Goal: Task Accomplishment & Management: Use online tool/utility

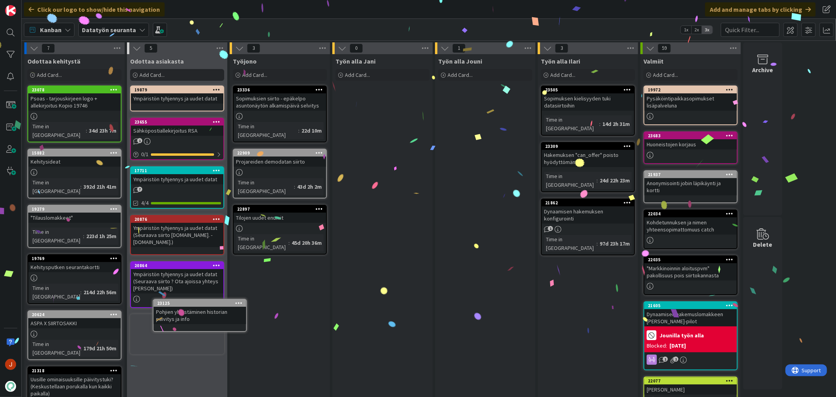
scroll to position [5, 0]
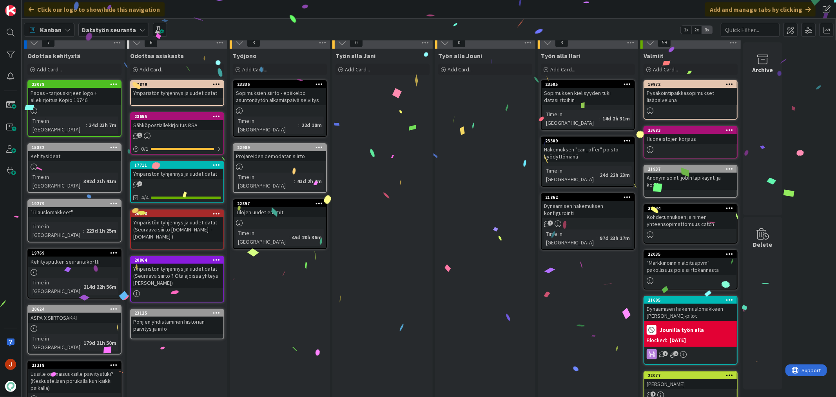
click at [449, 269] on div "Työn alla Jouni Add Card..." at bounding box center [485, 307] width 100 height 517
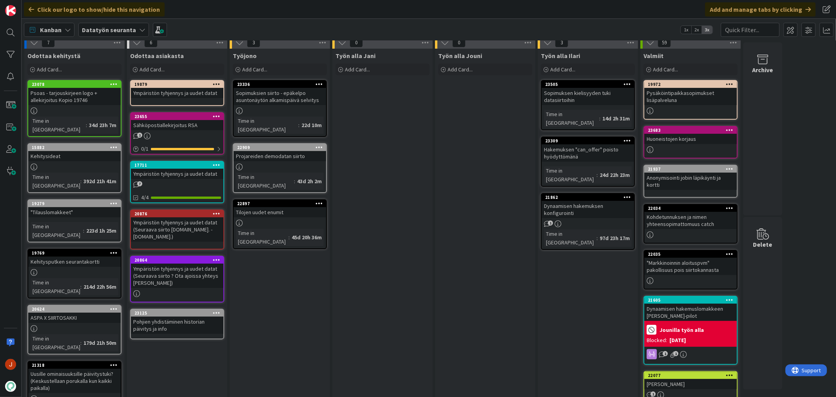
click at [386, 251] on div "Työn alla Jani Add Card..." at bounding box center [382, 307] width 100 height 517
click at [489, 150] on div "Työn alla Jouni Add Card..." at bounding box center [485, 307] width 100 height 517
click at [284, 69] on div "Add Card..." at bounding box center [280, 69] width 94 height 12
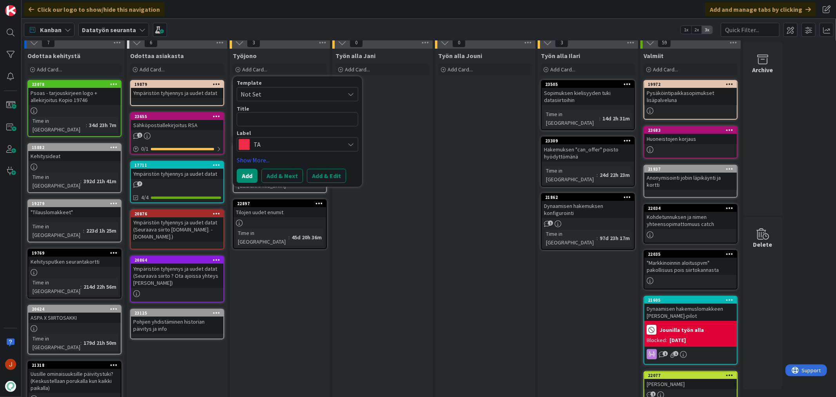
click at [274, 118] on textarea at bounding box center [297, 119] width 121 height 14
click at [269, 141] on span "TA" at bounding box center [297, 144] width 87 height 11
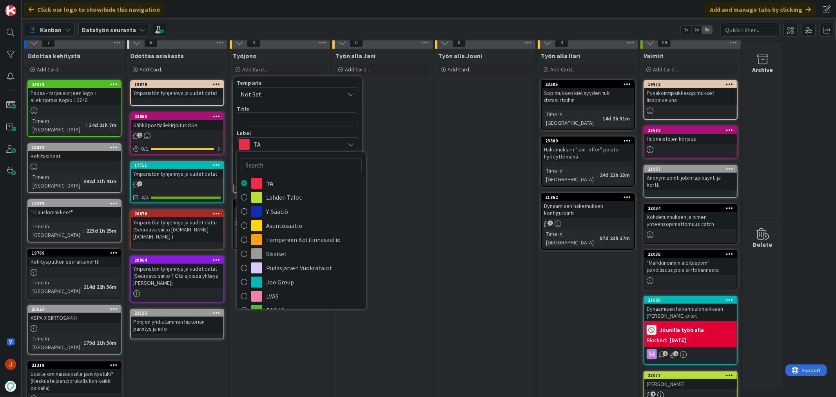
scroll to position [0, 0]
click at [283, 116] on textarea at bounding box center [297, 119] width 121 height 14
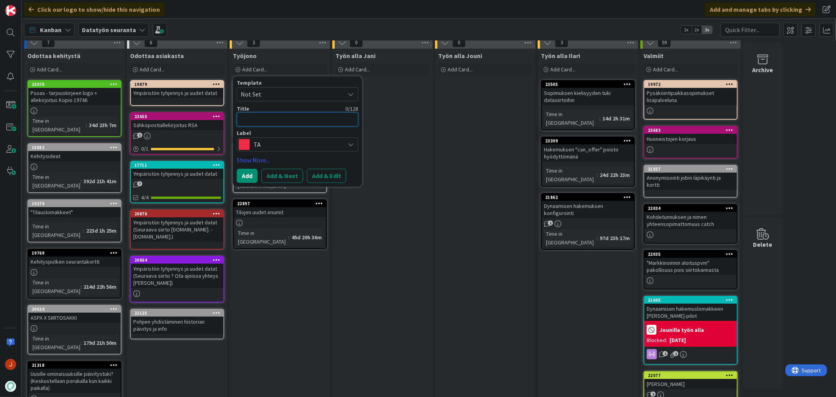
type textarea "x"
type textarea "K"
type textarea "x"
type textarea "KV"
type textarea "x"
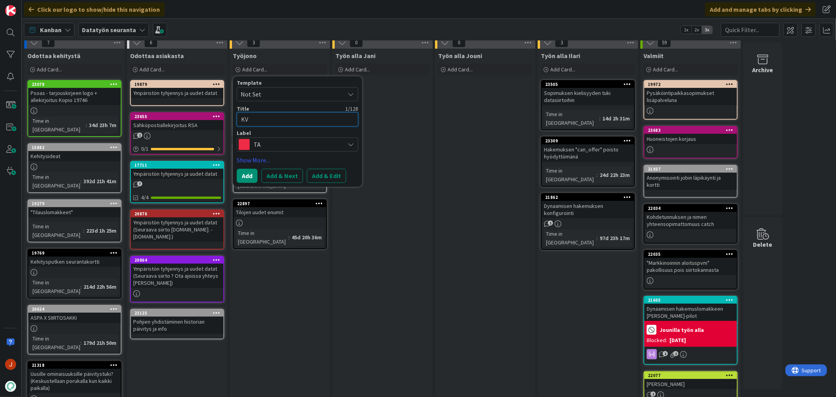
type textarea "KVA"
type textarea "x"
type textarea "KV"
type textarea "x"
type textarea "K"
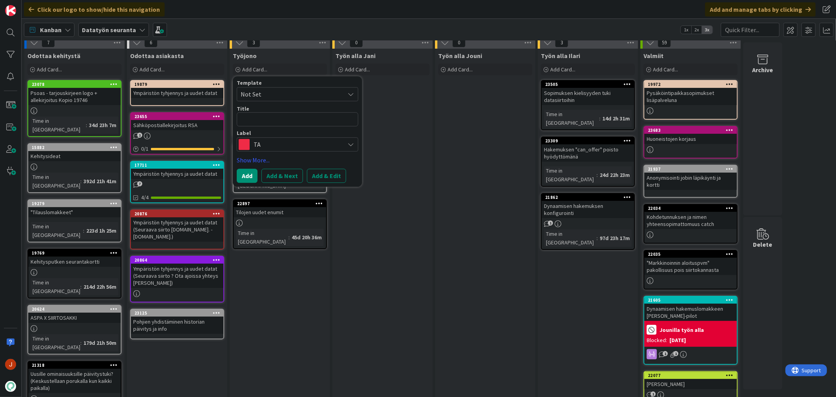
click at [312, 144] on span "TA" at bounding box center [297, 144] width 87 height 11
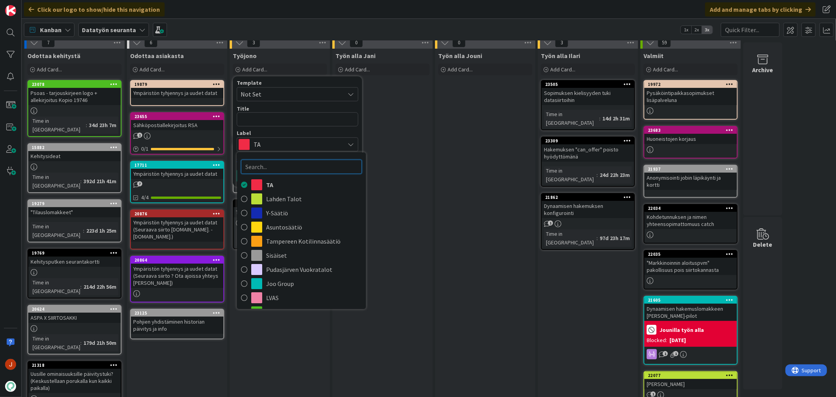
click at [303, 165] on input "text" at bounding box center [301, 166] width 121 height 14
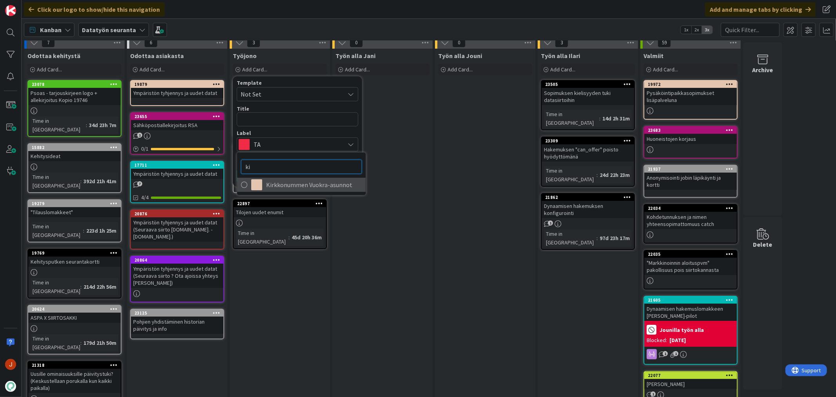
type input "ki"
click at [300, 183] on span "Kirkkonummen Vuokra-asunnot" at bounding box center [314, 185] width 96 height 12
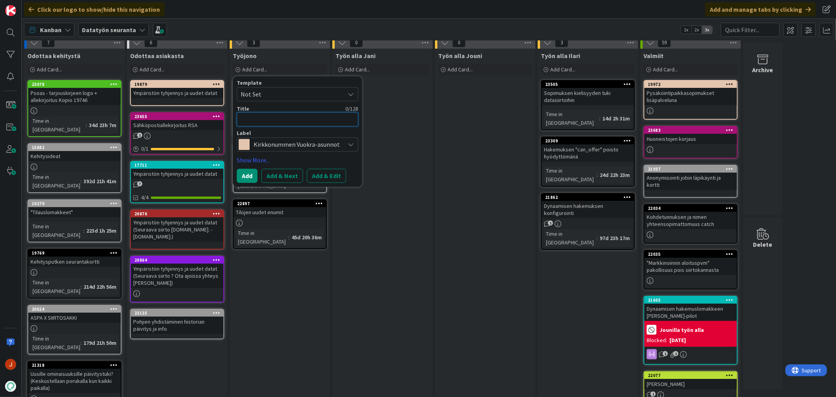
click at [265, 120] on textarea at bounding box center [297, 119] width 121 height 14
type textarea "x"
type textarea "D"
type textarea "x"
type textarea "Do"
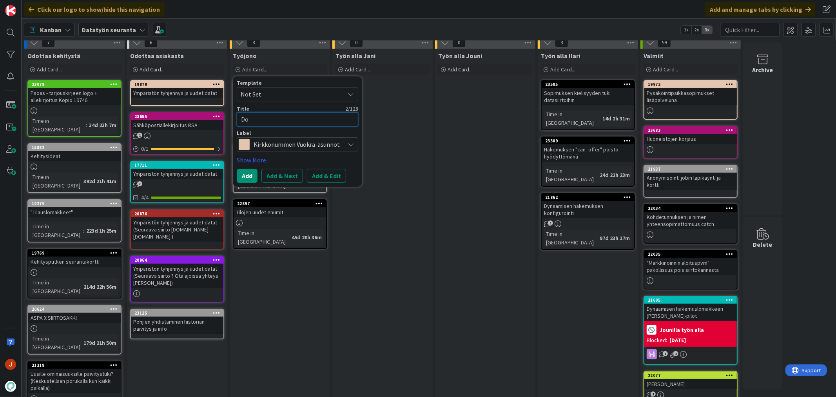
type textarea "x"
type textarea "Doc"
type textarea "x"
type textarea "Docu"
type textarea "x"
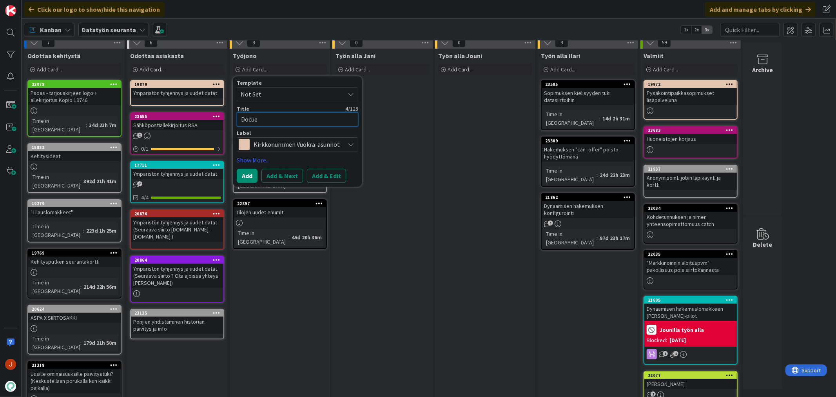
type textarea "Docueb"
type textarea "x"
type textarea "Docuebn"
type textarea "x"
type textarea "Docuebn"
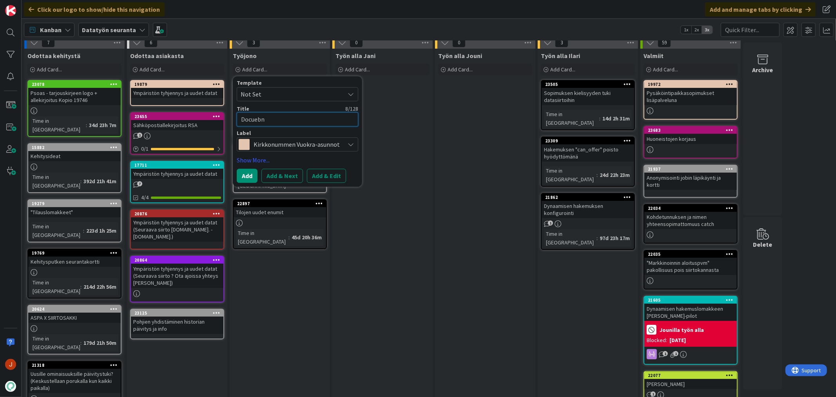
type textarea "x"
type textarea "Docuebn"
type textarea "x"
type textarea "Docueb"
type textarea "x"
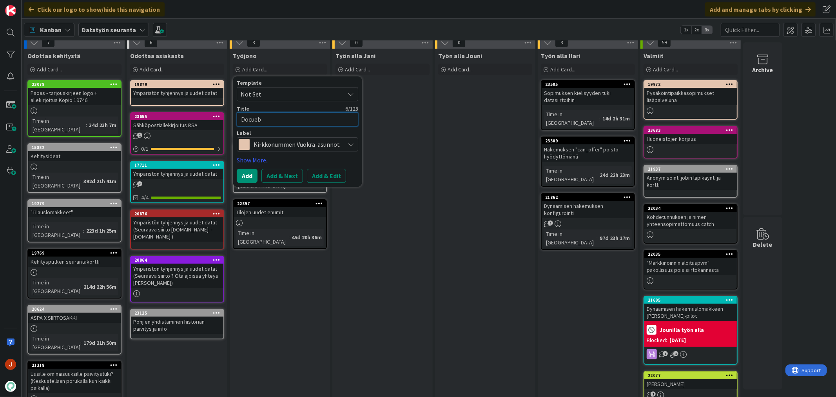
type textarea "Docue"
type textarea "x"
type textarea "Docuen"
type textarea "x"
type textarea "Docuen"
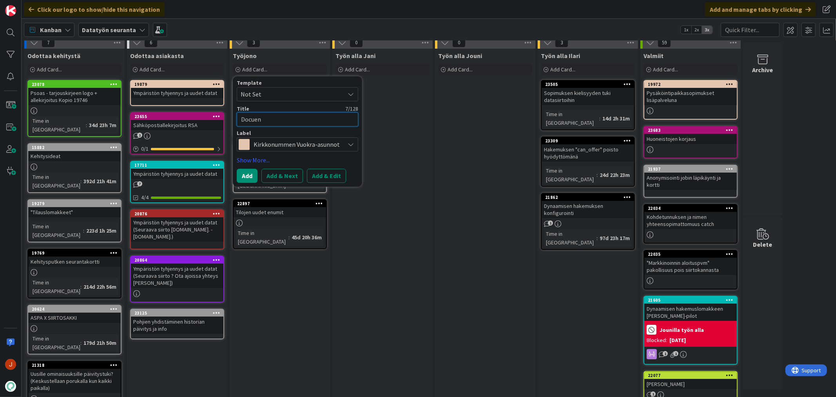
type textarea "x"
type textarea "Docuen a"
type textarea "x"
type textarea "Docuen ak"
type textarea "x"
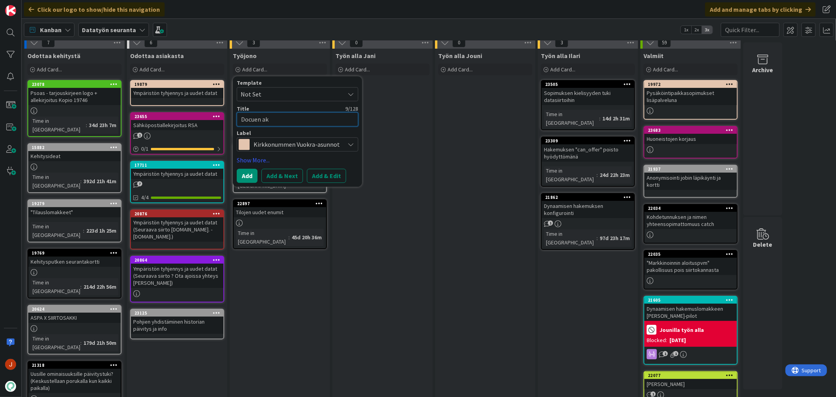
type textarea "Docuen akt"
type textarea "x"
type textarea "Docuen akti"
type textarea "x"
type textarea "Docuen aktiv"
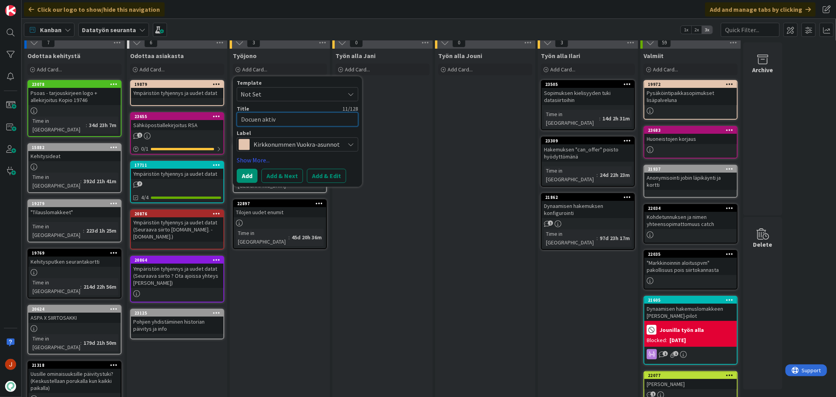
type textarea "x"
type textarea "Docuen akti"
type textarea "x"
type textarea "Docuen akt"
type textarea "x"
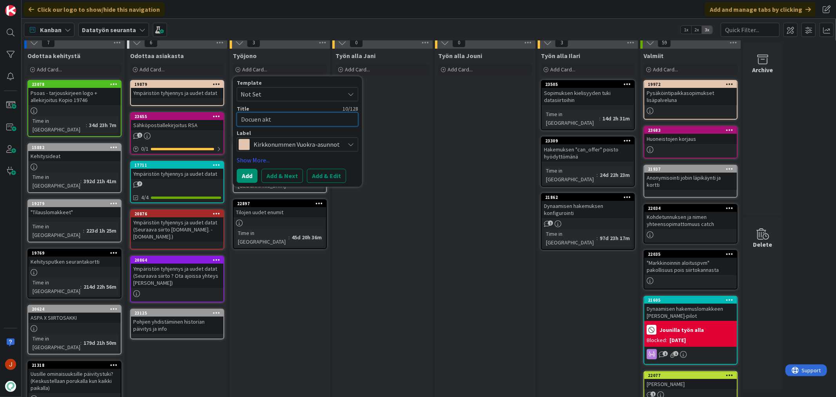
type textarea "Docuen akti"
type textarea "x"
type textarea "Docuen aktivo"
type textarea "x"
type textarea "Docuen aktivoi"
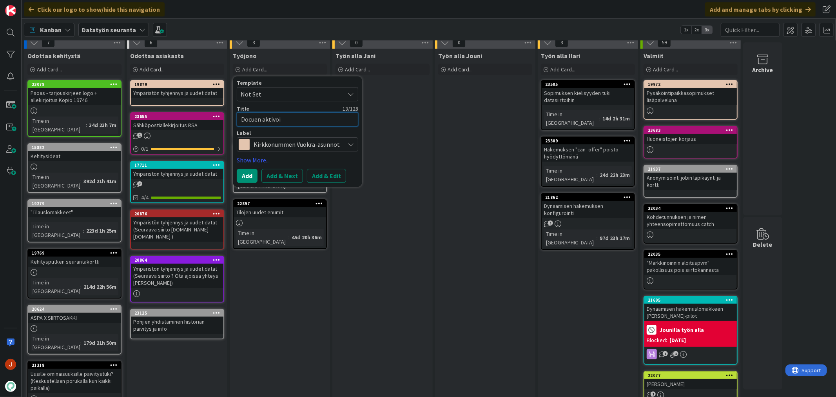
type textarea "x"
type textarea "Docuen aktivoin"
type textarea "x"
type textarea "Docuen aktivoint"
type textarea "x"
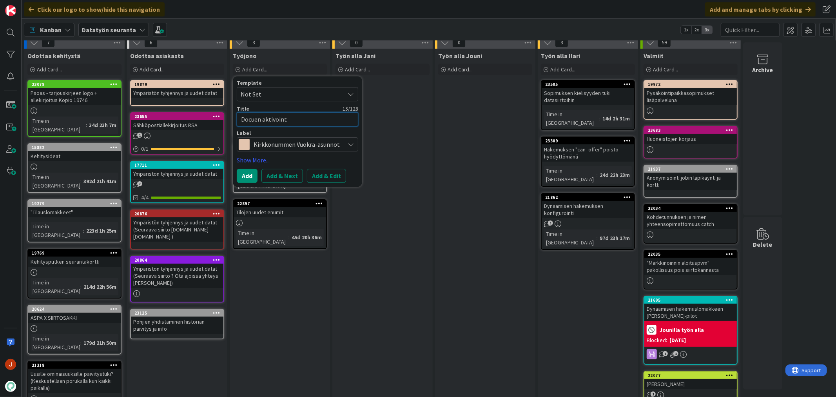
type textarea "Docuen aktivointi"
type textarea "x"
type textarea "Docuen aktivointi"
type textarea "x"
type textarea "Docuen aktivointi n"
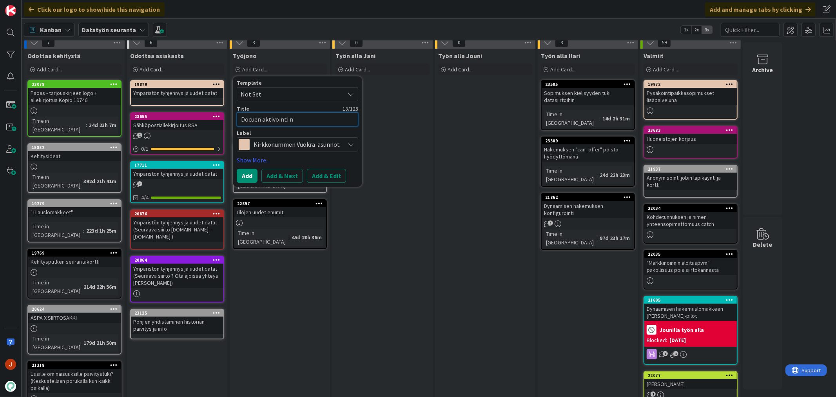
type textarea "x"
type textarea "Docuen aktivointi ni"
type textarea "x"
type textarea "Docuen aktivointi nig"
type textarea "x"
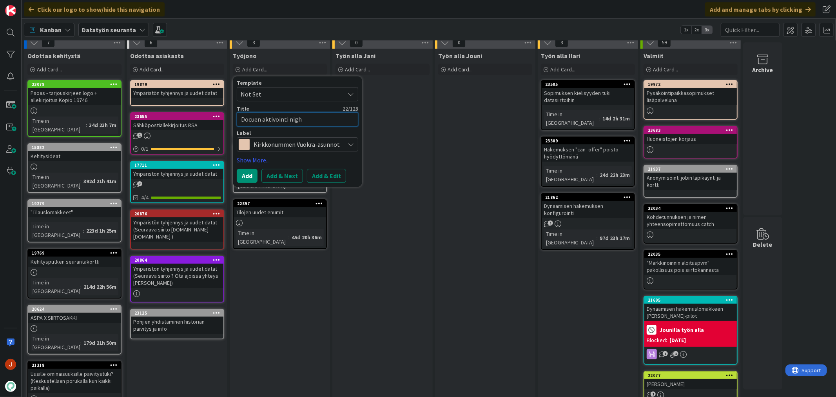
type textarea "Docuen aktivointi night"
type textarea "x"
type textarea "Docuen aktivointi nighty"
type textarea "x"
type textarea "Docuen aktivointi night"
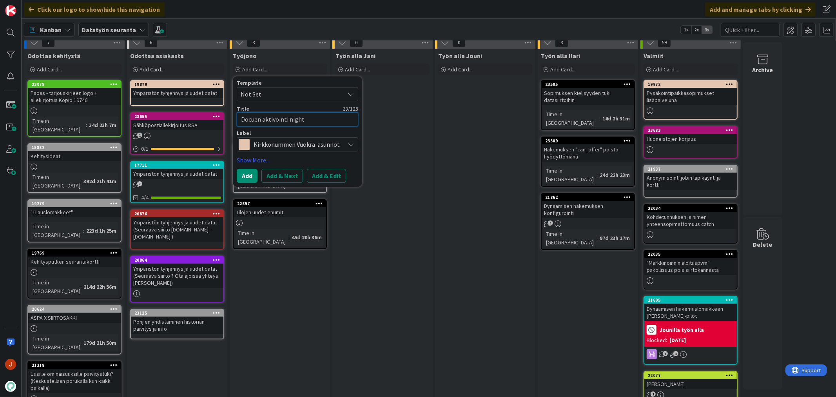
type textarea "x"
type textarea "Docuen aktivointi nightl"
type textarea "x"
type textarea "Docuen aktivointi nightly"
type textarea "x"
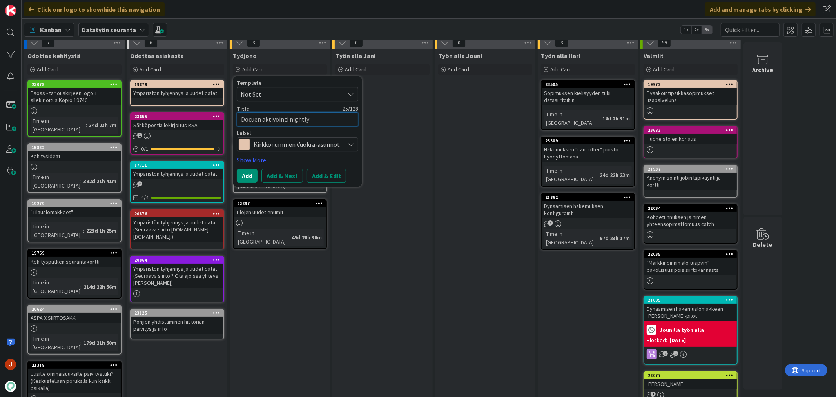
type textarea "Docuen aktivointi nightlyp"
type textarea "x"
type textarea "Docuen aktivointi nightlypi"
type textarea "x"
type textarea "Docuen aktivointi nightlypil"
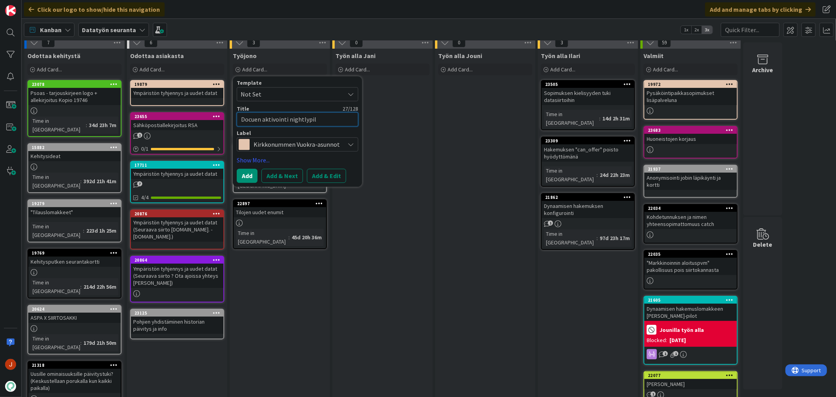
type textarea "x"
type textarea "Docuen aktivointi nightlypilo"
type textarea "x"
type textarea "Docuen aktivointi nightlypilot"
type textarea "x"
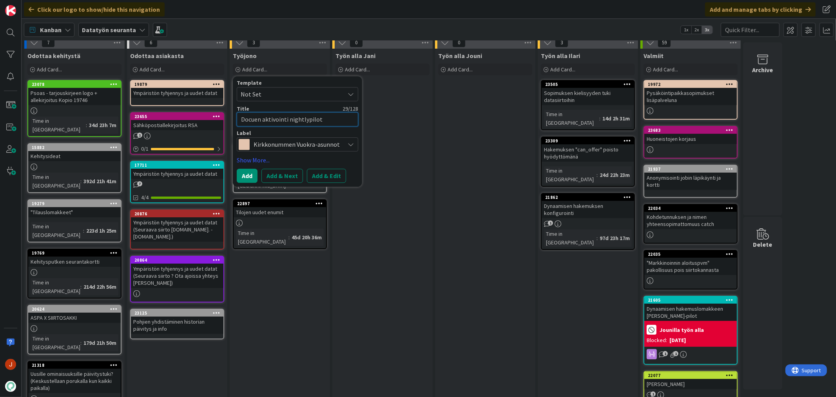
type textarea "Docuen aktivointi nightlypilott"
type textarea "x"
type textarea "Docuen aktivointi nightlypilotti"
type textarea "x"
type textarea "Docuen aktivointi nightlypilottiin"
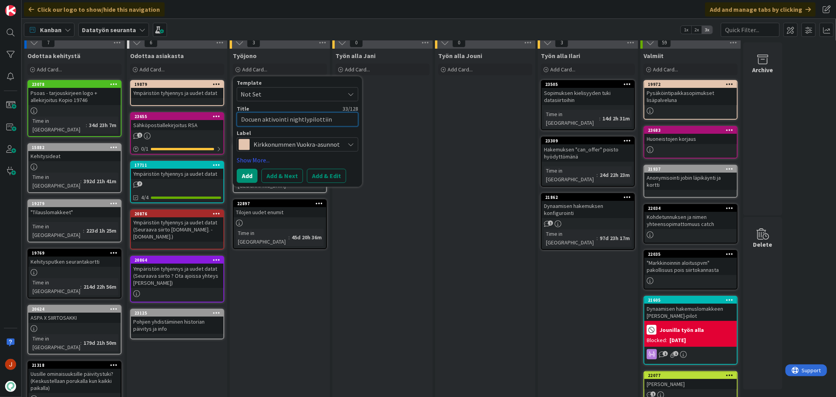
type textarea "x"
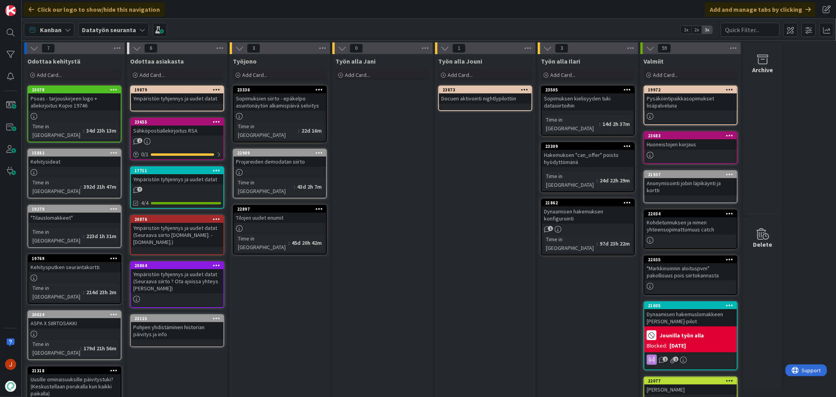
click at [494, 92] on div "23873" at bounding box center [485, 89] width 92 height 7
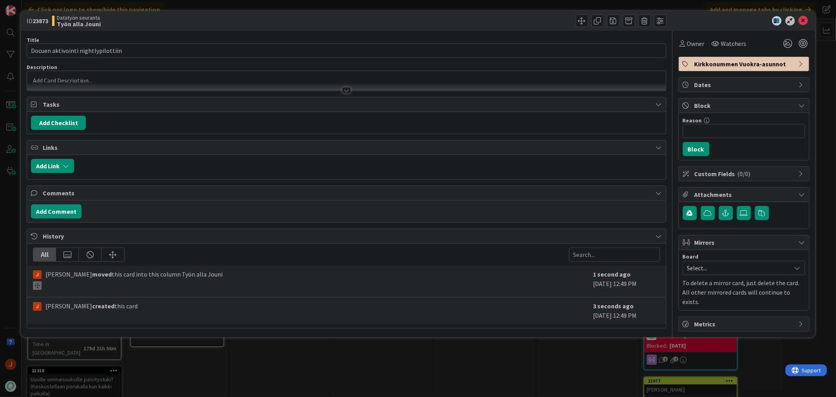
click at [145, 83] on div at bounding box center [346, 86] width 638 height 8
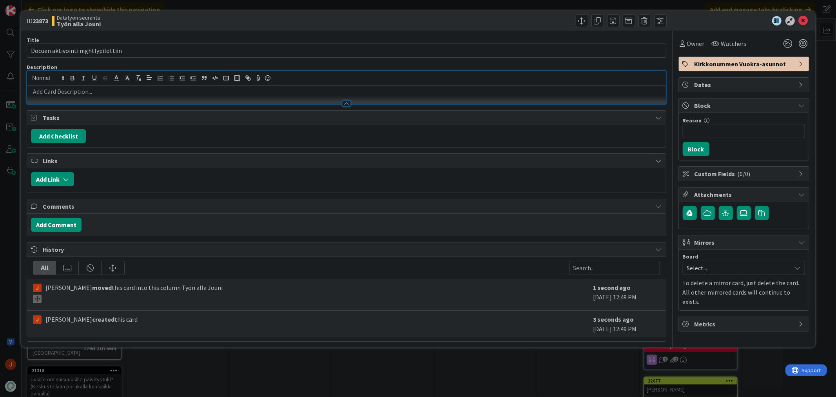
click at [130, 89] on p at bounding box center [346, 91] width 630 height 9
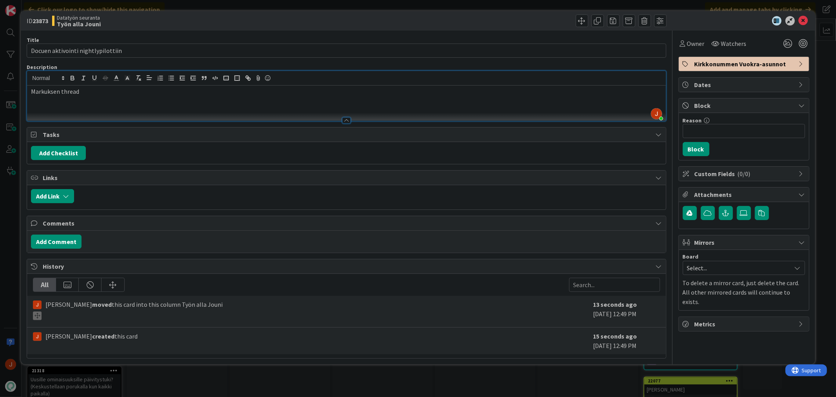
click at [68, 93] on p "Markuksen thread" at bounding box center [346, 91] width 630 height 9
click at [136, 92] on p "Markuksen thread" at bounding box center [346, 91] width 630 height 9
drag, startPoint x: 82, startPoint y: 92, endPoint x: 60, endPoint y: 92, distance: 21.2
click at [60, 92] on p "Markuksen thread" at bounding box center [346, 91] width 630 height 9
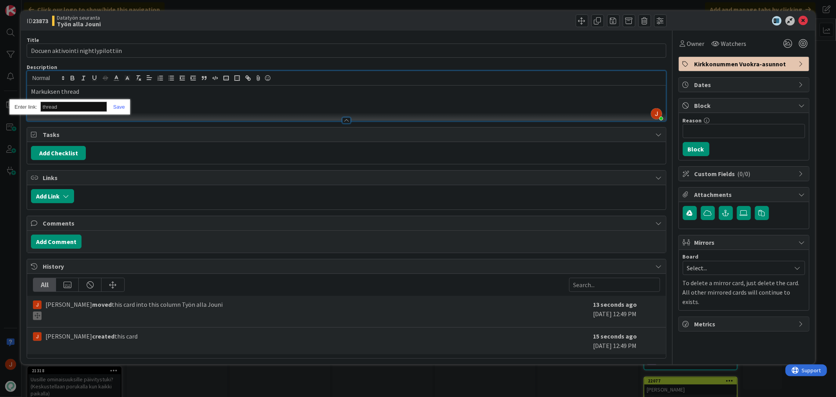
paste input "[URL][DOMAIN_NAME]"
type input "[URL][DOMAIN_NAME]"
click at [30, 89] on div "Markuksen thread" at bounding box center [346, 102] width 638 height 35
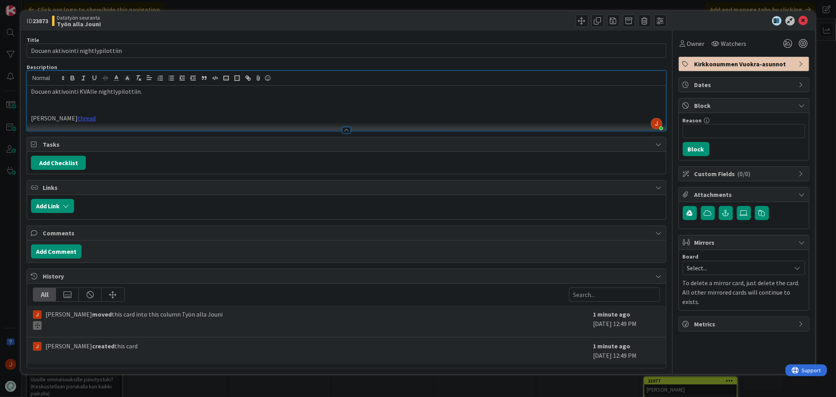
click at [119, 99] on p at bounding box center [346, 100] width 630 height 9
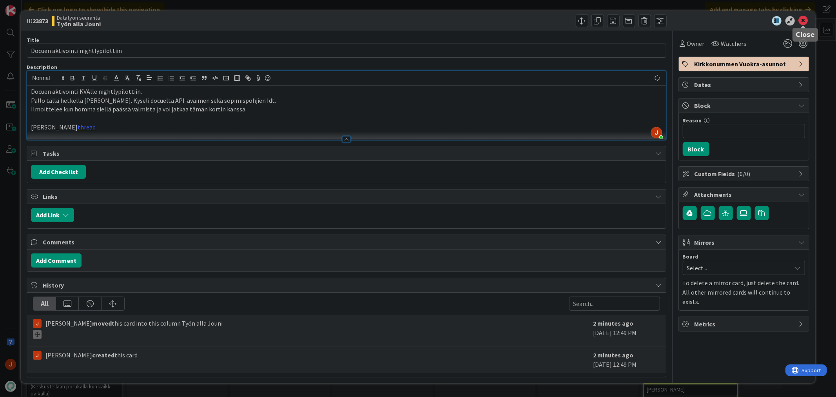
click at [805, 19] on icon at bounding box center [803, 20] width 9 height 9
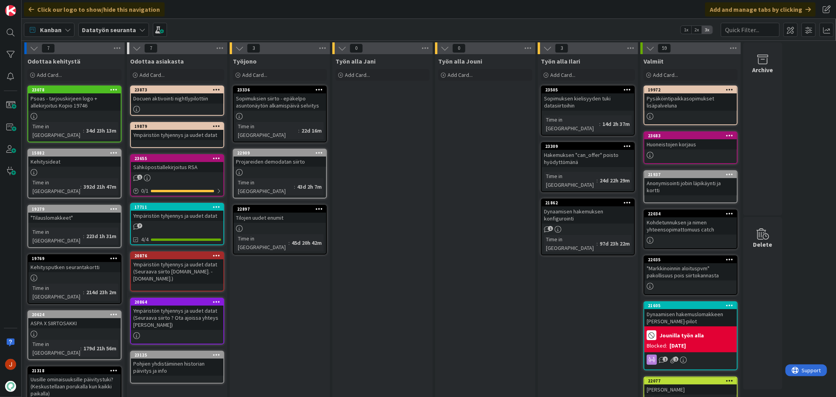
click at [186, 93] on div "Docuen aktivointi nightlypilottiin" at bounding box center [177, 98] width 92 height 10
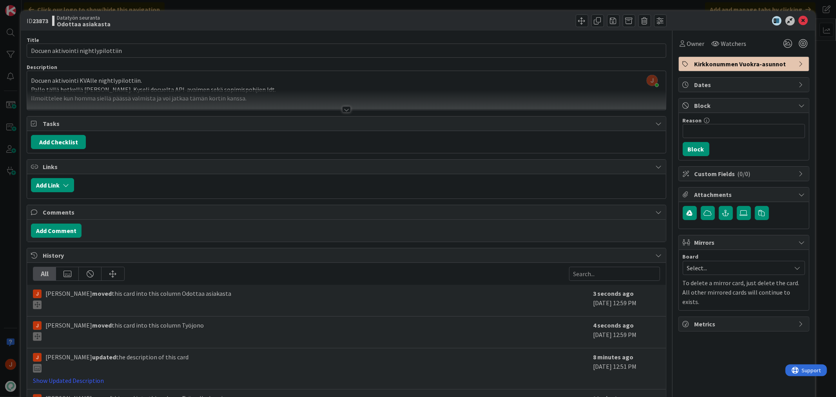
click at [261, 85] on div "Docuen aktivointi KVAlle nightlypilottiin. Pallo tällä hetkellä Markolla. Kysel…" at bounding box center [346, 91] width 638 height 35
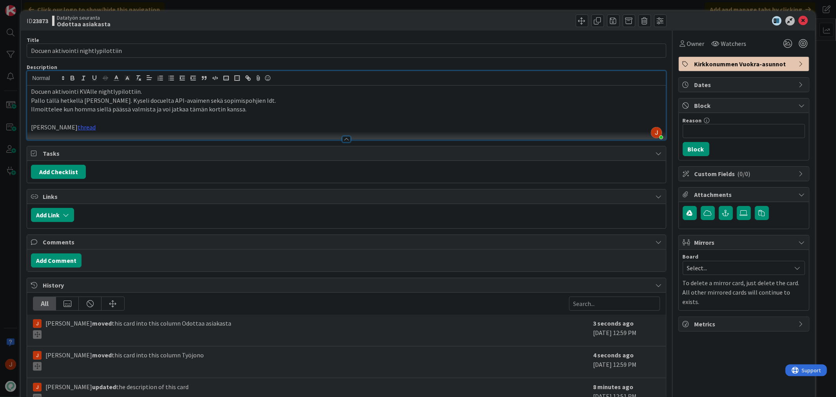
click at [120, 101] on p "Pallo tällä hetkellä [PERSON_NAME]. Kyseli docuelta API-avaimen sekä sopimispoh…" at bounding box center [346, 100] width 630 height 9
click at [322, 104] on p "Pallo tällä hetkellä [PERSON_NAME]. Kyselee docuelta API-avaimen sekä sopimispo…" at bounding box center [346, 100] width 630 height 9
drag, startPoint x: 800, startPoint y: 22, endPoint x: 759, endPoint y: 58, distance: 54.4
click at [800, 22] on icon at bounding box center [803, 20] width 9 height 9
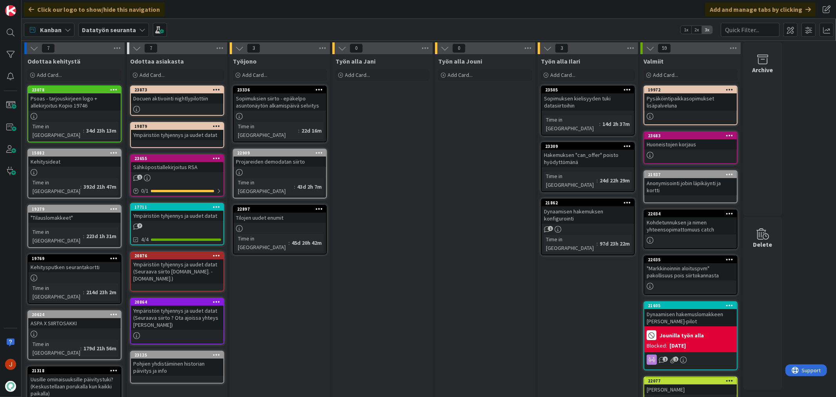
click at [519, 309] on div "Työn alla Jouni Add Card..." at bounding box center [485, 312] width 100 height 517
click at [420, 253] on div "Työn alla Jani Add Card..." at bounding box center [382, 312] width 100 height 517
drag, startPoint x: 505, startPoint y: 148, endPoint x: 451, endPoint y: 46, distance: 115.9
click at [505, 148] on div "Työn alla Jouni Add Card..." at bounding box center [485, 312] width 100 height 517
